Goal: Task Accomplishment & Management: Manage account settings

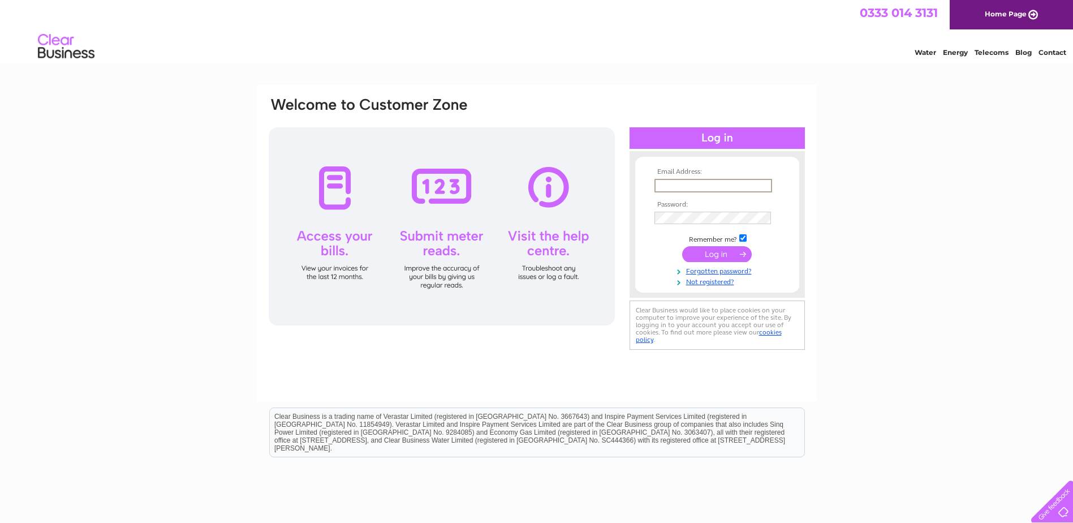
click at [729, 189] on input "text" at bounding box center [713, 186] width 118 height 14
type input "[EMAIL_ADDRESS][DOMAIN_NAME]"
click at [682, 246] on input "submit" at bounding box center [717, 254] width 70 height 16
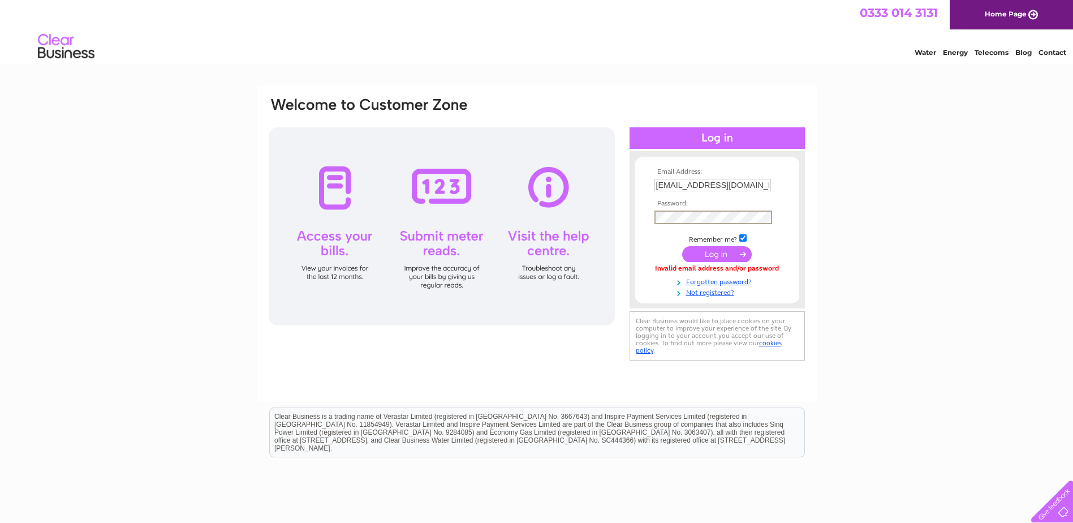
click at [682, 246] on input "submit" at bounding box center [717, 254] width 70 height 16
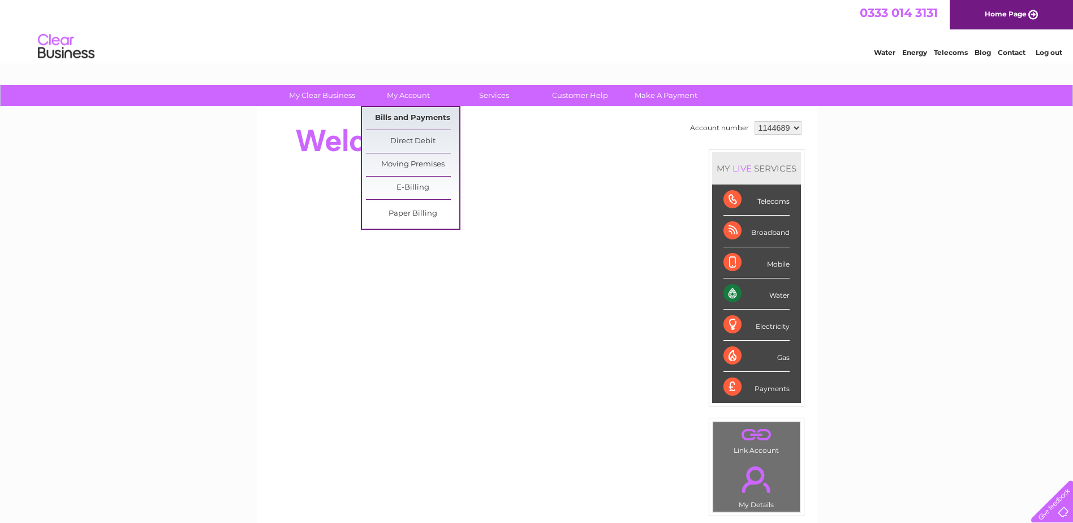
click at [409, 115] on link "Bills and Payments" at bounding box center [412, 118] width 93 height 23
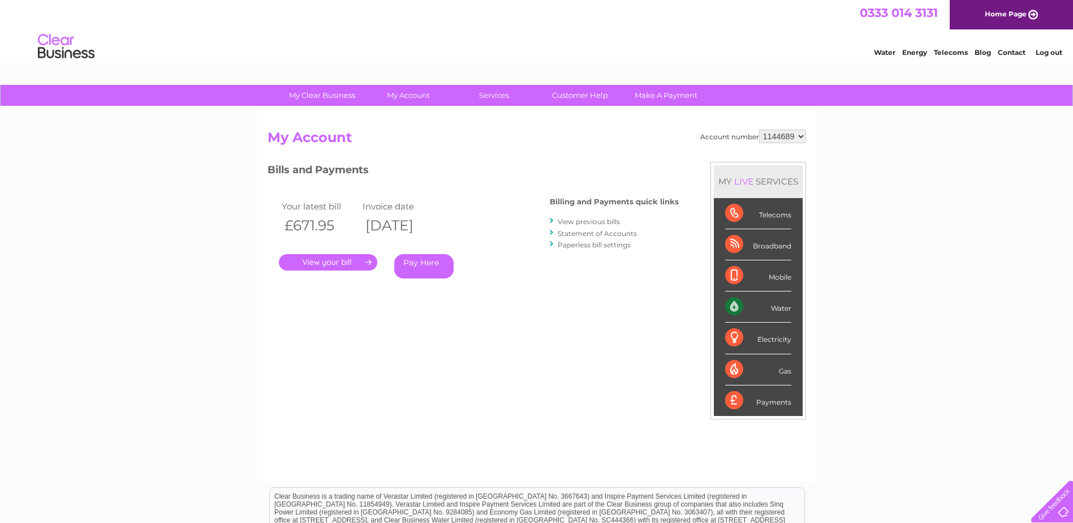
click at [318, 257] on link "." at bounding box center [328, 262] width 98 height 16
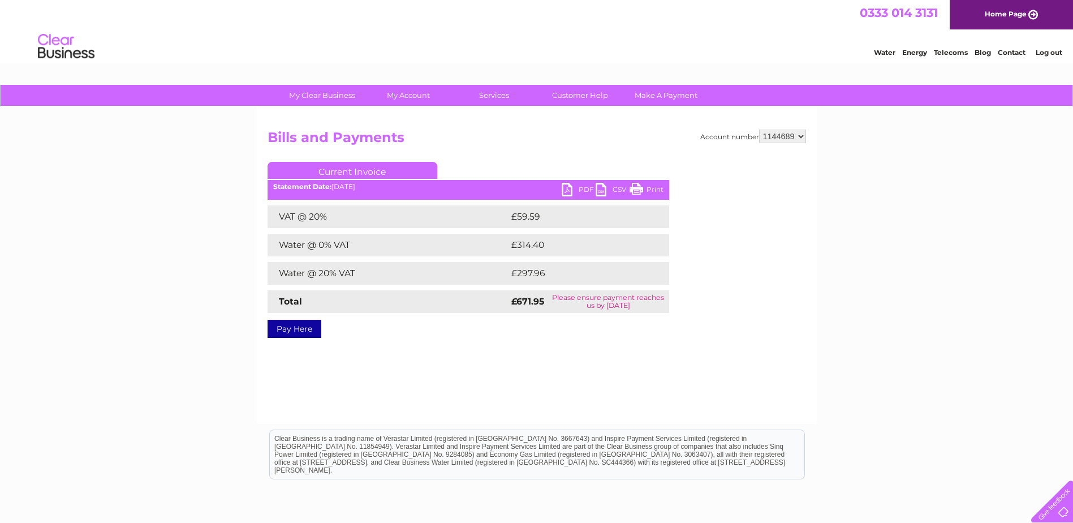
click at [568, 189] on link "PDF" at bounding box center [579, 191] width 34 height 16
